Goal: Contribute content: Contribute content

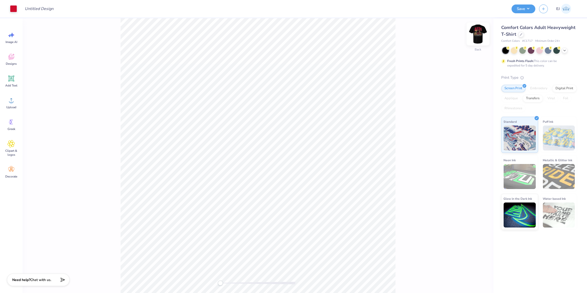
click at [475, 37] on img at bounding box center [478, 34] width 20 height 20
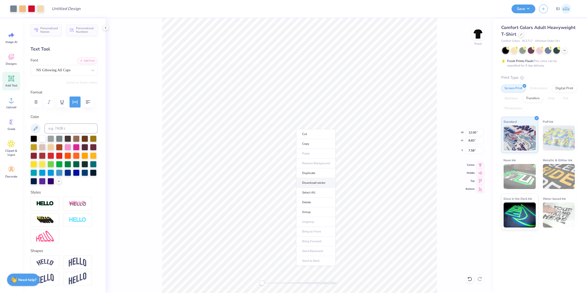
click at [316, 182] on li "Download vector" at bounding box center [315, 183] width 39 height 10
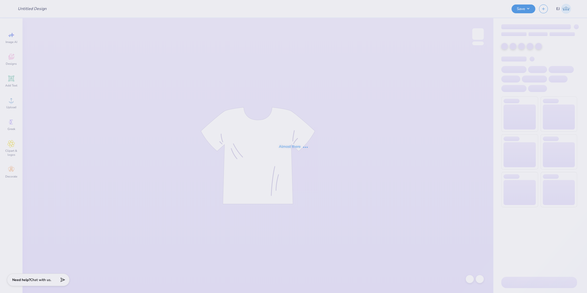
type input "ASDA X DCG Golf Shirts!"
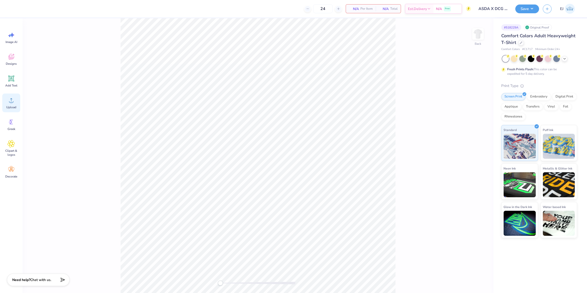
click at [11, 102] on circle at bounding box center [12, 103] width 4 height 4
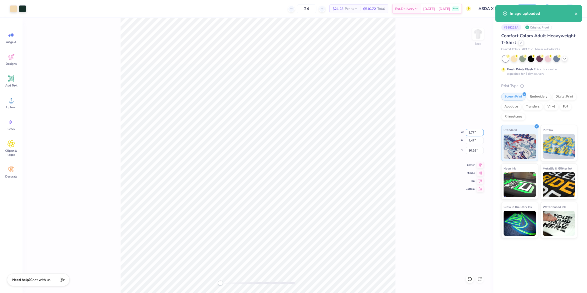
click at [470, 131] on input "5.77" at bounding box center [475, 132] width 18 height 7
type input "3.50"
type input "2.71"
type input "11.14"
click at [476, 35] on img at bounding box center [478, 34] width 20 height 20
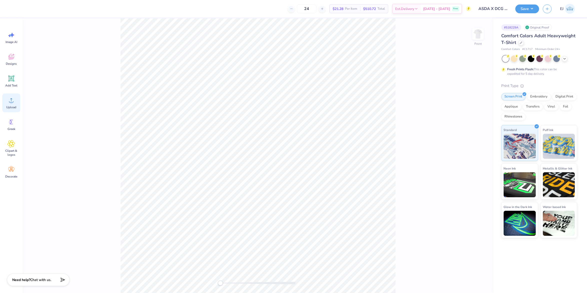
click at [10, 99] on icon at bounding box center [12, 101] width 8 height 8
click at [476, 132] on input "14.04" at bounding box center [475, 132] width 18 height 7
click at [405, 183] on div "Front W 12.5 12.5 " H 18.00 18.00 " Y 4.75 4.75 " Center Middle Top Bottom" at bounding box center [258, 155] width 471 height 275
type input "12.50"
type input "16.03"
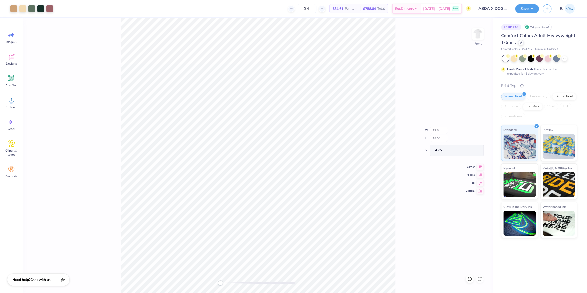
type input "5.74"
drag, startPoint x: 475, startPoint y: 145, endPoint x: 475, endPoint y: 143, distance: 2.6
click at [475, 145] on div "Front W 12.50 12.50 " H 16.03 16.03 " Y 5.74 5.74 " Center Middle Top Bottom" at bounding box center [258, 155] width 471 height 275
click at [475, 142] on div "Front W 12.50 H 16.03 Y 5.74 Center Middle Top Bottom" at bounding box center [258, 155] width 471 height 275
click at [476, 140] on input "16.03" at bounding box center [475, 140] width 18 height 7
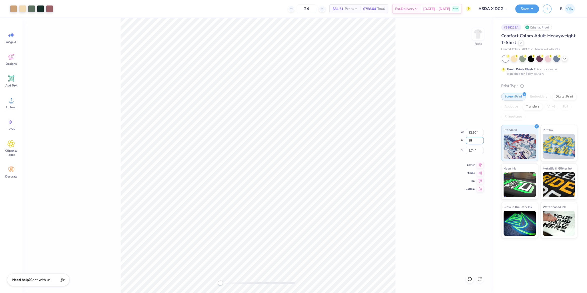
type input "15"
type input "11.70"
type input "15.00"
type input "6.25"
click at [51, 9] on div at bounding box center [49, 8] width 7 height 7
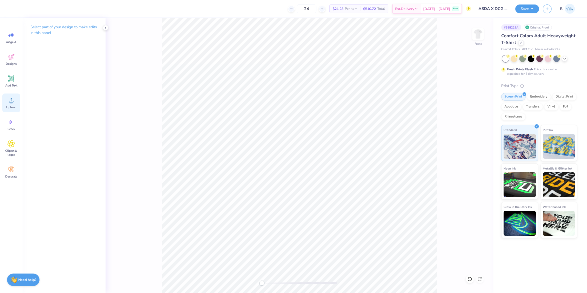
click at [9, 102] on icon at bounding box center [12, 101] width 8 height 8
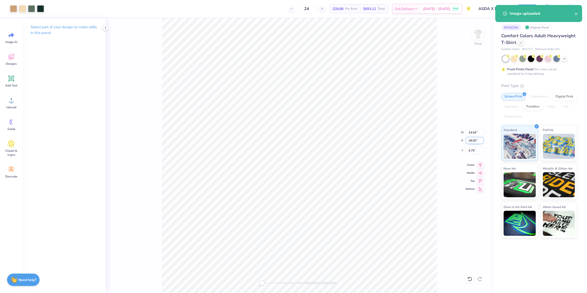
click at [476, 142] on input "18.00" at bounding box center [475, 140] width 18 height 7
type input "15"
type input "11.70"
type input "15.00"
type input "3"
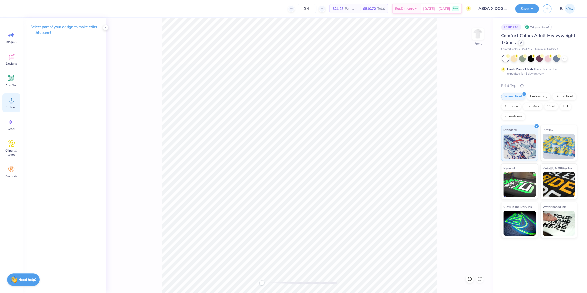
click at [12, 99] on icon at bounding box center [12, 101] width 8 height 8
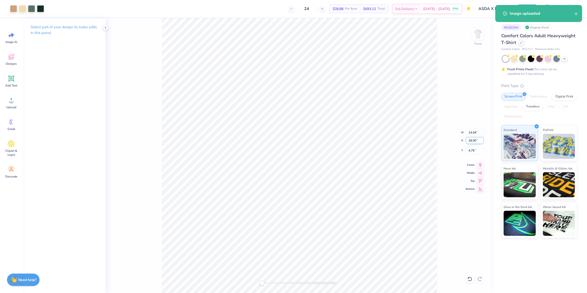
click at [476, 141] on input "18.00" at bounding box center [475, 140] width 18 height 7
type input "15"
type input "11.70"
type input "15.00"
click at [470, 150] on input "6.25" at bounding box center [475, 150] width 18 height 7
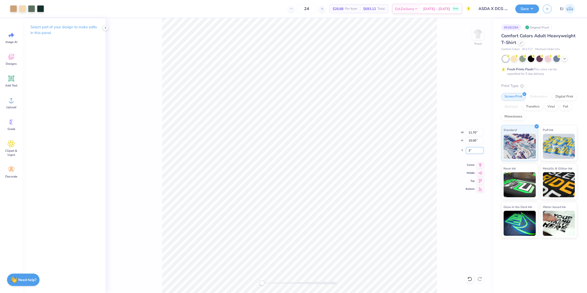
type input "3"
click at [528, 9] on button "Save" at bounding box center [527, 8] width 24 height 9
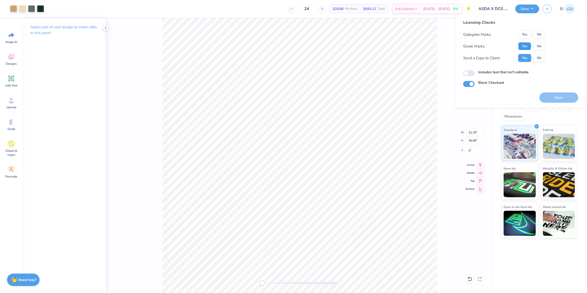
click at [523, 43] on button "Yes" at bounding box center [524, 46] width 13 height 8
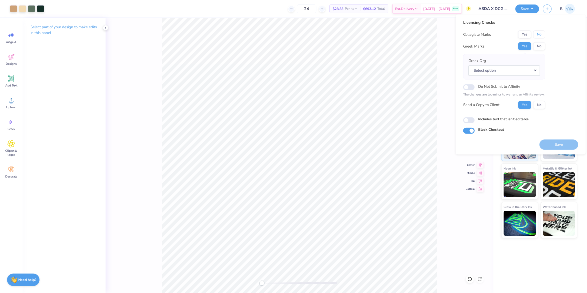
drag, startPoint x: 538, startPoint y: 35, endPoint x: 538, endPoint y: 41, distance: 6.3
click at [538, 35] on button "No" at bounding box center [539, 35] width 12 height 8
click at [538, 46] on button "No" at bounding box center [539, 46] width 12 height 8
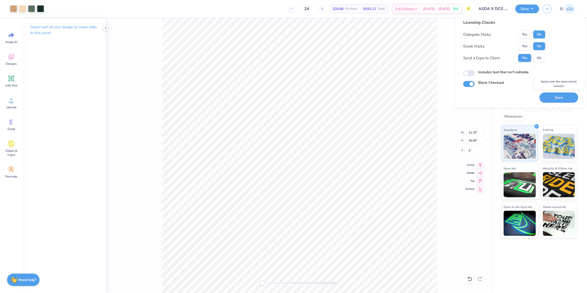
click at [561, 96] on button "Save" at bounding box center [558, 98] width 39 height 10
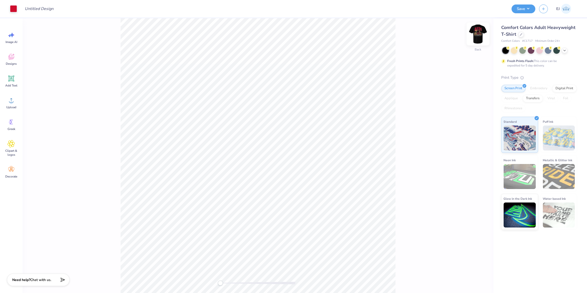
click at [476, 39] on img at bounding box center [478, 34] width 20 height 20
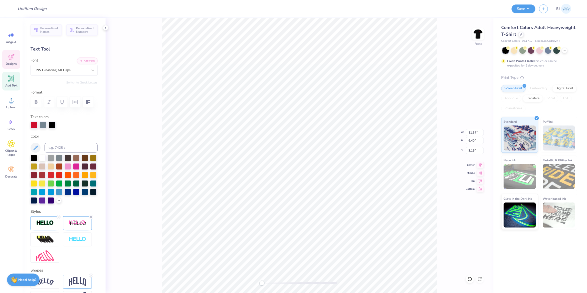
scroll to position [0, 1]
type textarea "THETA CHI"
click at [440, 81] on div "Front W 11.34 11.34 " H 6.40 6.40 " Y 3.15 3.15 " Center Middle Top Bottom" at bounding box center [300, 155] width 388 height 275
type input "14.53"
type input "4.45"
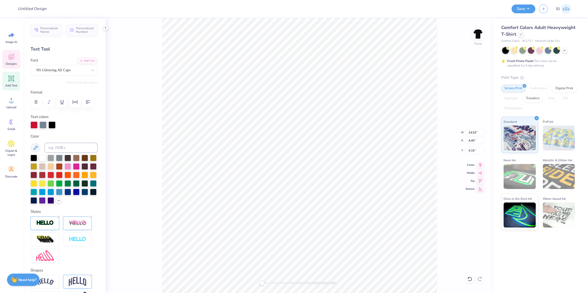
type input "4.15"
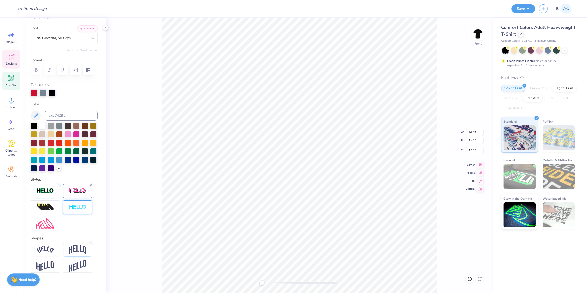
scroll to position [37, 0]
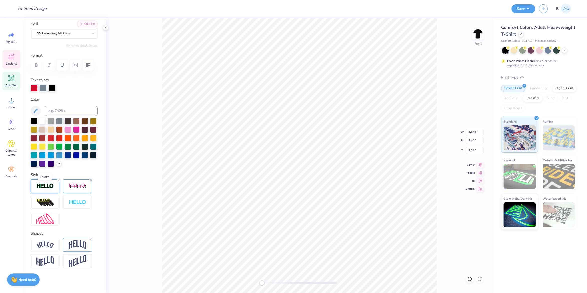
click at [47, 189] on img at bounding box center [45, 186] width 18 height 6
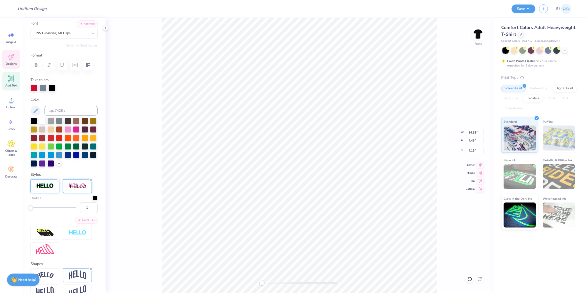
click at [68, 187] on div at bounding box center [77, 186] width 29 height 14
drag, startPoint x: 88, startPoint y: 219, endPoint x: 80, endPoint y: 221, distance: 8.9
click at [80, 221] on input "2" at bounding box center [89, 216] width 18 height 11
type input "1"
drag, startPoint x: 87, startPoint y: 238, endPoint x: 71, endPoint y: 238, distance: 15.5
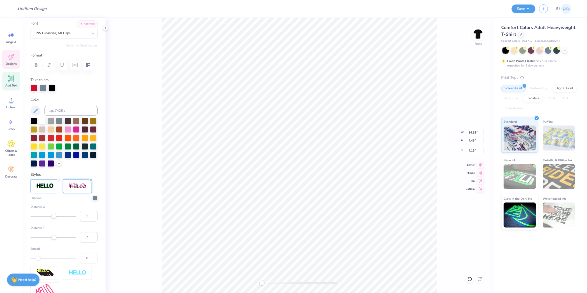
click at [80, 238] on input "2" at bounding box center [89, 237] width 18 height 11
type input "1"
drag, startPoint x: 87, startPoint y: 218, endPoint x: 81, endPoint y: 218, distance: 5.5
click at [81, 218] on input "1" at bounding box center [89, 216] width 18 height 11
type input "2"
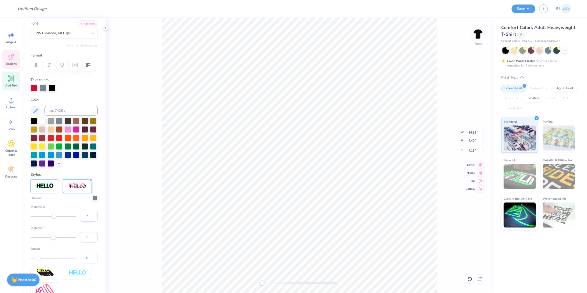
click at [86, 216] on input "2" at bounding box center [89, 216] width 18 height 11
drag, startPoint x: 87, startPoint y: 216, endPoint x: 77, endPoint y: 222, distance: 12.1
click at [80, 220] on input "2" at bounding box center [89, 216] width 18 height 11
type input "1"
drag, startPoint x: 88, startPoint y: 241, endPoint x: 87, endPoint y: 236, distance: 5.1
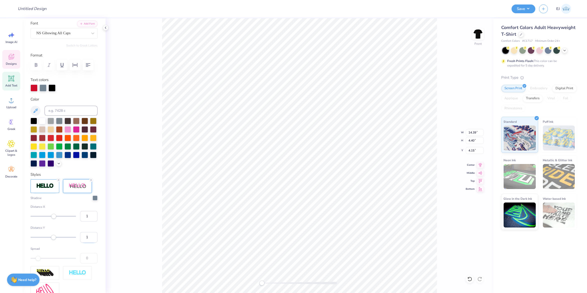
click at [80, 243] on input "1" at bounding box center [89, 237] width 18 height 11
type input "2"
click at [366, 141] on li "Download vector" at bounding box center [366, 141] width 39 height 10
click at [11, 131] on span "Greek" at bounding box center [12, 129] width 8 height 4
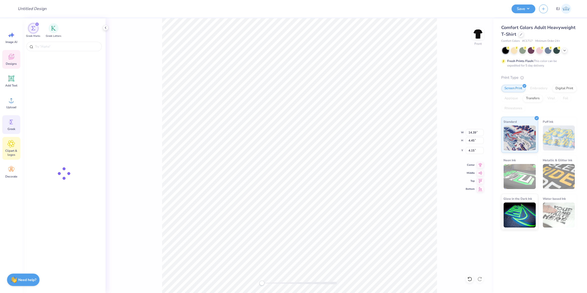
scroll to position [22, 0]
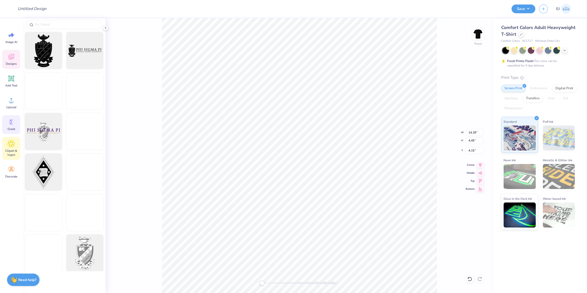
click at [13, 138] on div "Clipart & logos" at bounding box center [11, 148] width 18 height 23
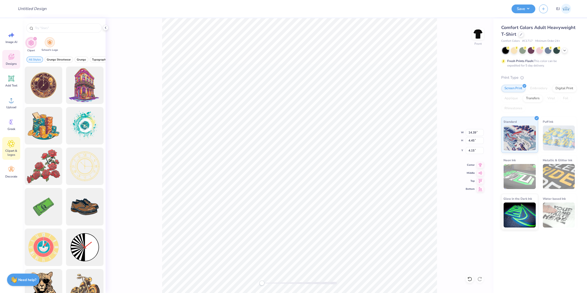
click at [48, 40] on img "filter for School's Logo" at bounding box center [50, 43] width 6 height 6
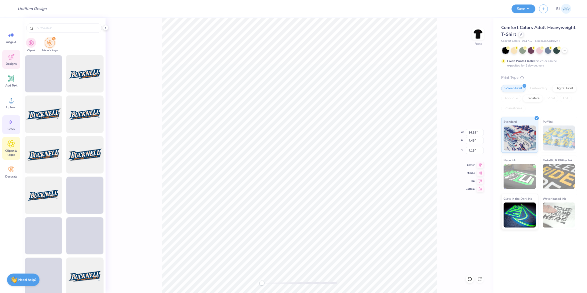
click at [14, 130] on span "Greek" at bounding box center [12, 129] width 8 height 4
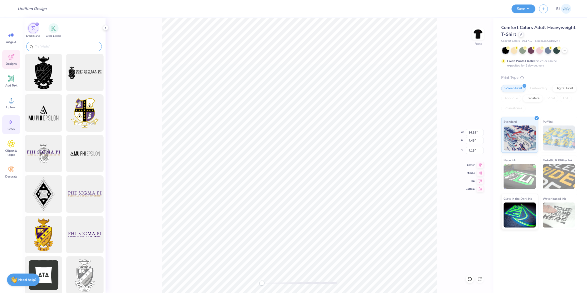
click at [46, 48] on input "text" at bounding box center [67, 46] width 64 height 5
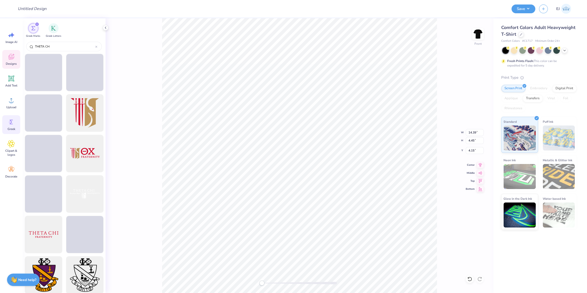
type input "THETA CH"
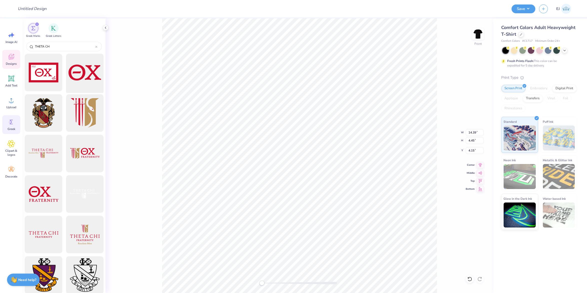
click at [74, 76] on div at bounding box center [84, 72] width 41 height 41
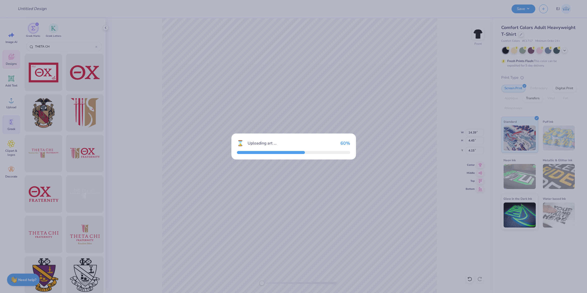
type input "14.53"
type input "7.09"
type input "3.00"
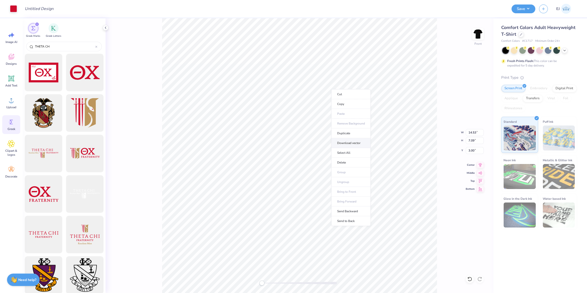
click at [350, 140] on li "Download vector" at bounding box center [350, 143] width 39 height 10
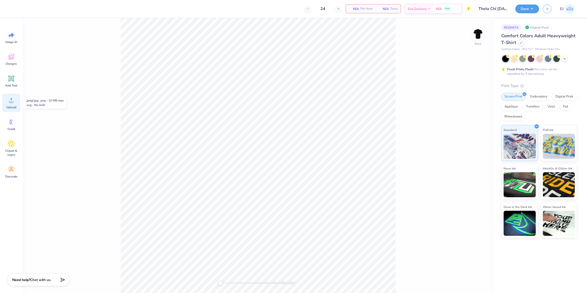
click at [15, 108] on span "Upload" at bounding box center [11, 107] width 10 height 4
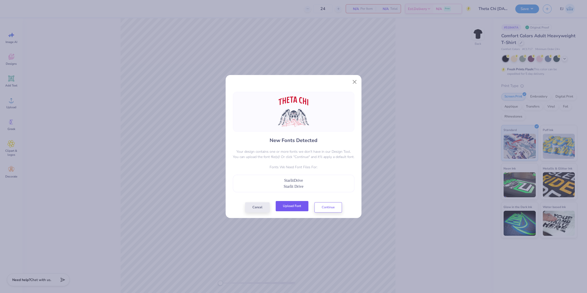
click at [296, 208] on button "Upload Font" at bounding box center [292, 206] width 33 height 10
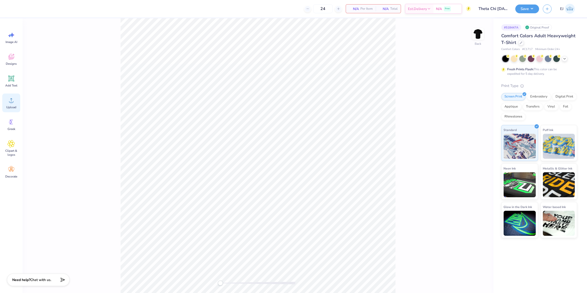
click at [11, 102] on circle at bounding box center [12, 103] width 4 height 4
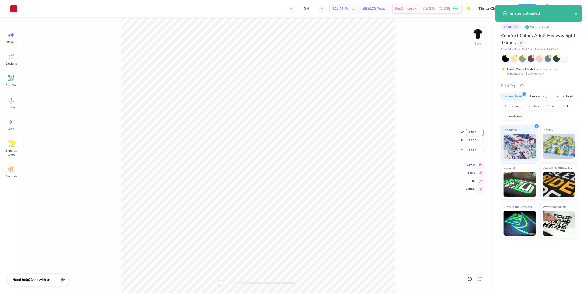
click at [471, 131] on input "8.68" at bounding box center [475, 132] width 18 height 7
type input "4.00"
type input "3.85"
type input "4.77"
type input "11.08"
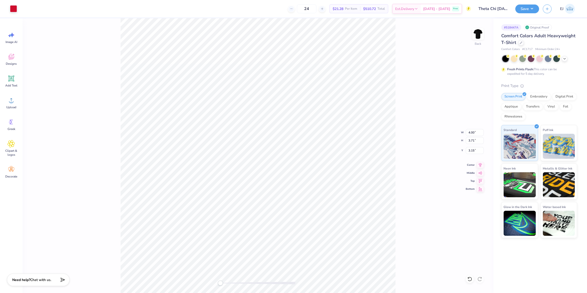
type input "10.27"
click at [471, 132] on input "11.08" at bounding box center [475, 132] width 18 height 7
type input "12.50"
type input "11.59"
type input "2.49"
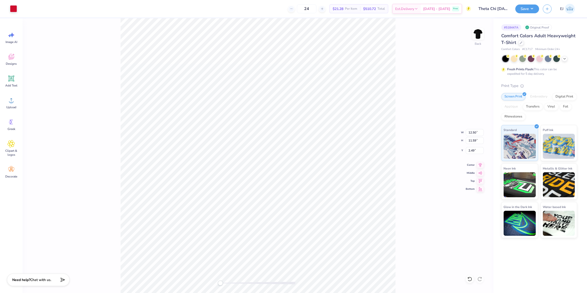
click at [426, 132] on div "Back W 12.50 12.50 " H 11.59 11.59 " Y 2.49 2.49 " Center Middle Top Bottom" at bounding box center [258, 155] width 471 height 275
click at [479, 164] on icon at bounding box center [480, 164] width 7 height 6
drag, startPoint x: 408, startPoint y: 150, endPoint x: 397, endPoint y: 145, distance: 12.0
click at [408, 150] on div "Back W 12.50 12.50 " H 11.59 11.59 " Y 2.49 2.49 " Center Middle Top Bottom" at bounding box center [258, 155] width 471 height 275
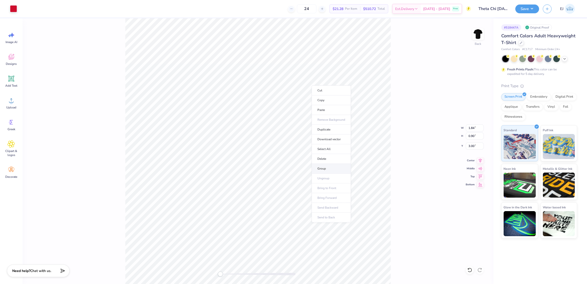
click at [326, 166] on li "Group" at bounding box center [331, 169] width 39 height 10
click at [475, 131] on input "1.84" at bounding box center [475, 127] width 18 height 7
type input "3.50"
type input "1.71"
type input "2.59"
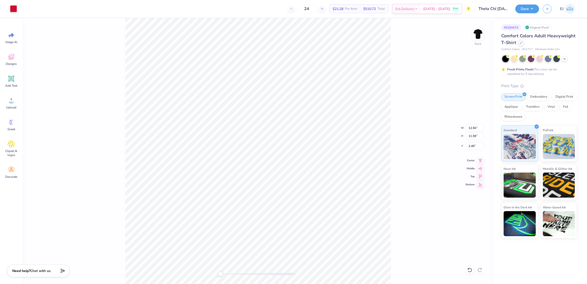
type input "2.33"
type input "3.92"
type input "3.64"
type input "2.38"
type input "12.50"
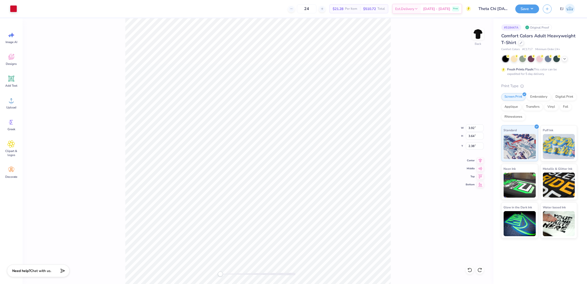
type input "11.59"
type input "2.49"
click at [309, 177] on li "Group" at bounding box center [313, 176] width 39 height 10
click at [444, 89] on div "Back W 4.00 4.00 " H 3.85 3.85 " Y 3.00 3.00 " Center Middle Top Bottom" at bounding box center [258, 150] width 471 height 265
click at [481, 33] on img at bounding box center [478, 34] width 20 height 20
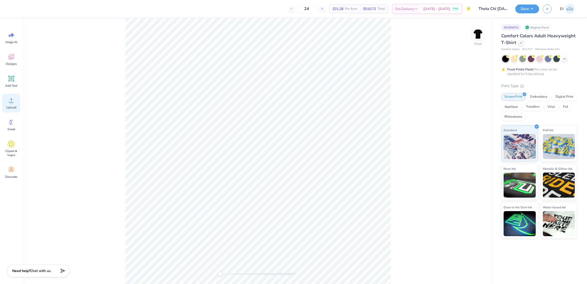
click at [12, 104] on circle at bounding box center [12, 103] width 4 height 4
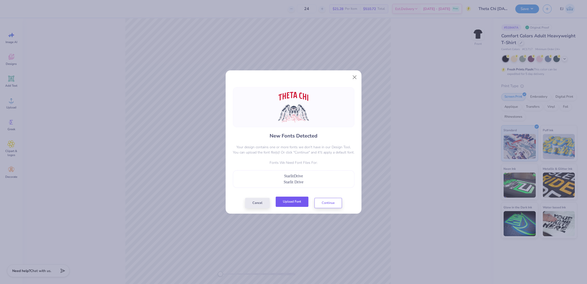
click at [293, 201] on button "Upload Font" at bounding box center [292, 201] width 33 height 10
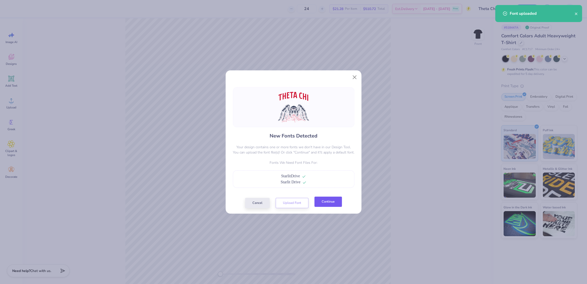
click at [333, 205] on button "Continue" at bounding box center [328, 201] width 28 height 10
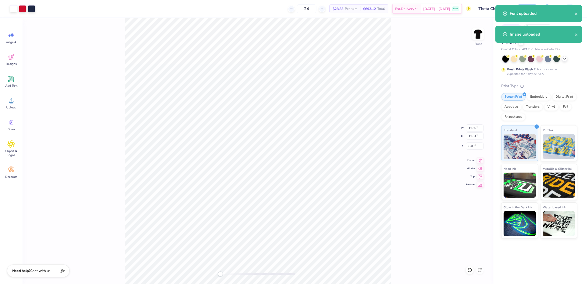
type input "11.71"
type input "1.98"
type input "10.84"
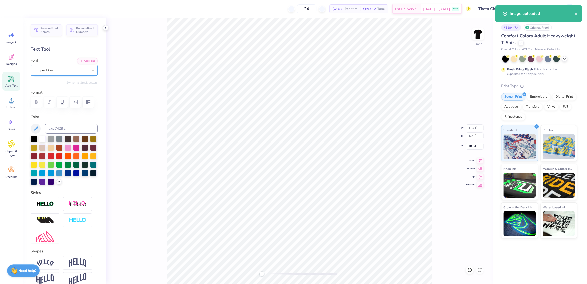
click at [73, 73] on div "Super Dream" at bounding box center [62, 70] width 53 height 8
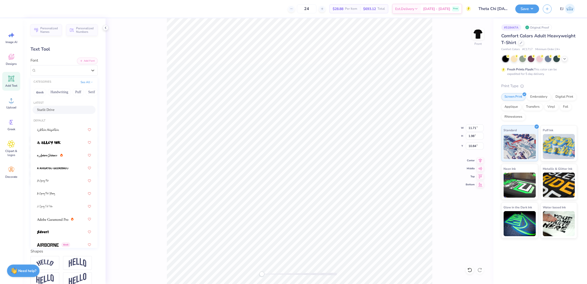
click at [68, 110] on div "Starlit Drive" at bounding box center [64, 109] width 54 height 5
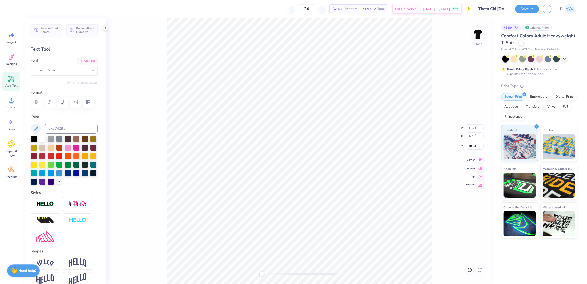
click at [481, 161] on icon at bounding box center [480, 160] width 3 height 4
type input "11.59"
type input "11.31"
type input "8.09"
click at [479, 160] on icon at bounding box center [480, 160] width 7 height 6
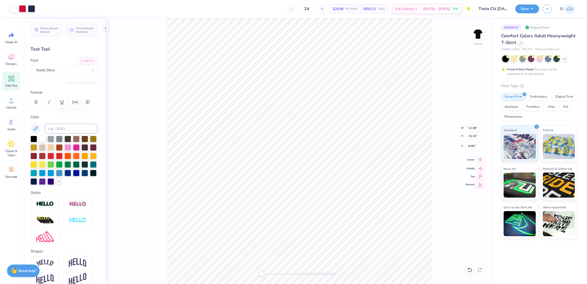
click at [480, 158] on icon at bounding box center [480, 160] width 7 height 6
click at [473, 129] on input "11.59" at bounding box center [475, 127] width 18 height 7
type input "12.50"
type input "12.20"
type input "3.00"
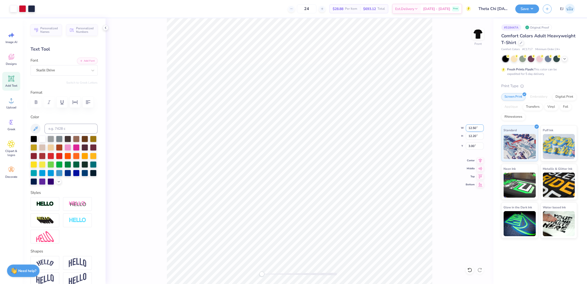
click at [476, 125] on input "12.50" at bounding box center [475, 127] width 18 height 7
click at [31, 7] on div at bounding box center [31, 8] width 7 height 7
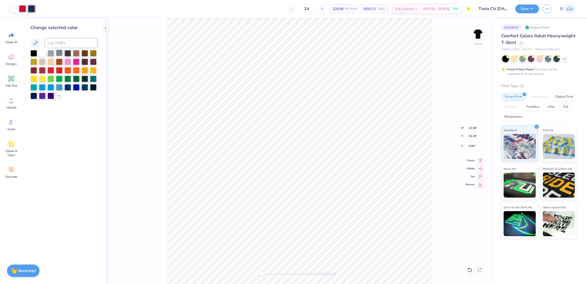
click at [62, 55] on div at bounding box center [59, 53] width 7 height 7
click at [60, 98] on div at bounding box center [59, 96] width 6 height 6
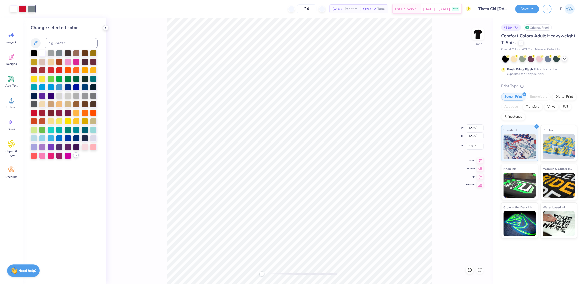
click at [35, 104] on div at bounding box center [34, 104] width 7 height 7
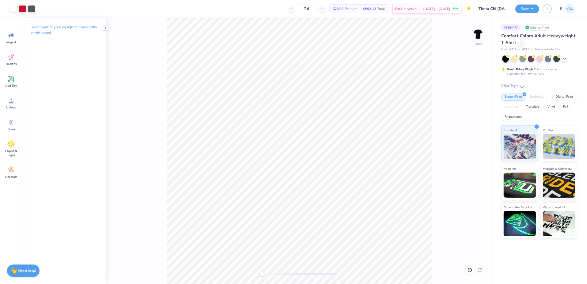
click at [14, 8] on div at bounding box center [13, 8] width 7 height 7
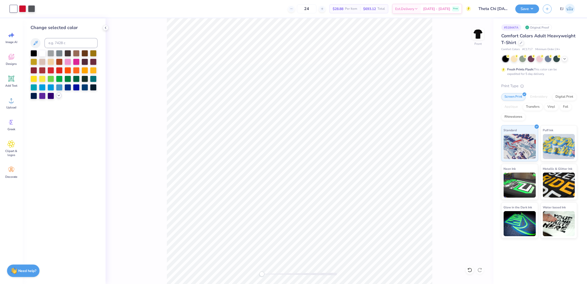
click at [59, 97] on icon at bounding box center [59, 95] width 4 height 4
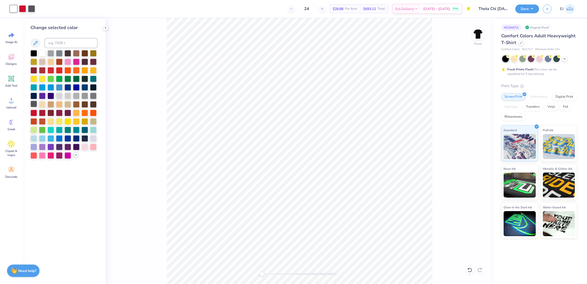
click at [34, 104] on div at bounding box center [34, 104] width 7 height 7
click at [478, 35] on img at bounding box center [478, 34] width 20 height 20
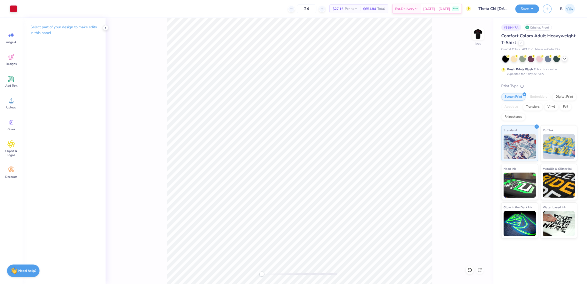
drag, startPoint x: 473, startPoint y: 25, endPoint x: 472, endPoint y: 30, distance: 5.1
click at [472, 26] on div "Back" at bounding box center [300, 150] width 388 height 265
click at [472, 30] on div "Back" at bounding box center [300, 150] width 388 height 265
drag, startPoint x: 471, startPoint y: 36, endPoint x: 474, endPoint y: 36, distance: 2.8
click at [474, 36] on div "Back" at bounding box center [300, 150] width 388 height 265
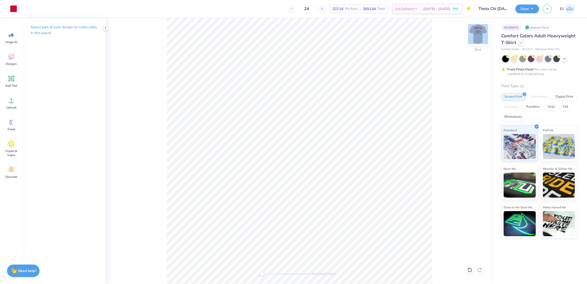
click at [476, 36] on img at bounding box center [478, 34] width 20 height 20
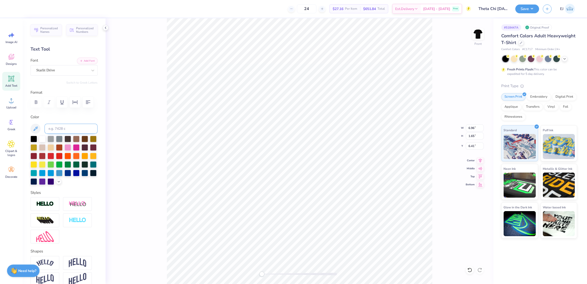
drag, startPoint x: 69, startPoint y: 123, endPoint x: 71, endPoint y: 127, distance: 4.5
click at [69, 123] on div "Color" at bounding box center [64, 149] width 67 height 71
click at [71, 128] on input at bounding box center [71, 129] width 53 height 10
type input "186"
type input "3.27"
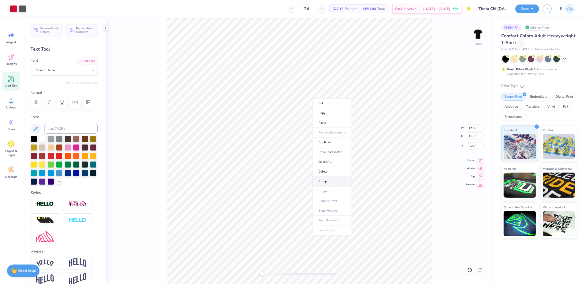
click at [333, 183] on li "Group" at bounding box center [331, 181] width 39 height 10
click at [478, 41] on img at bounding box center [478, 34] width 20 height 20
click at [10, 103] on circle at bounding box center [12, 103] width 4 height 4
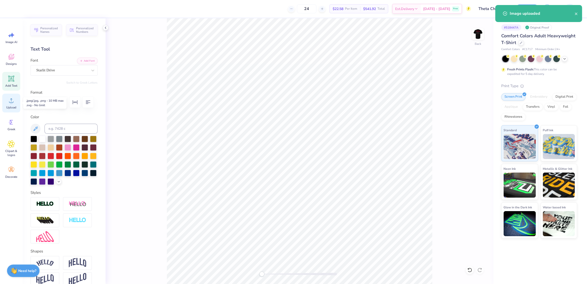
click at [14, 107] on span "Upload" at bounding box center [11, 107] width 10 height 4
click at [466, 128] on input "7.01" at bounding box center [475, 127] width 18 height 7
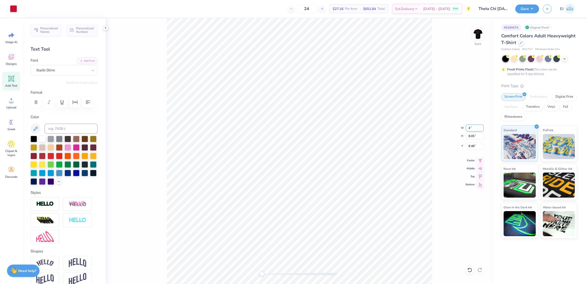
type input "4.00"
type input "4.59"
type input "3"
click at [530, 13] on div "Save" at bounding box center [527, 9] width 24 height 9
click at [530, 10] on button "Save" at bounding box center [527, 8] width 24 height 9
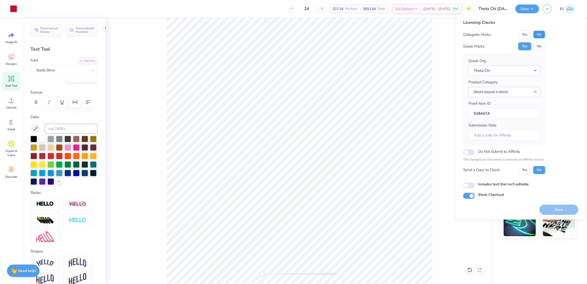
click at [538, 36] on button "No" at bounding box center [539, 35] width 12 height 8
click at [563, 208] on button "Save" at bounding box center [558, 209] width 39 height 10
